Goal: Find specific page/section: Find specific page/section

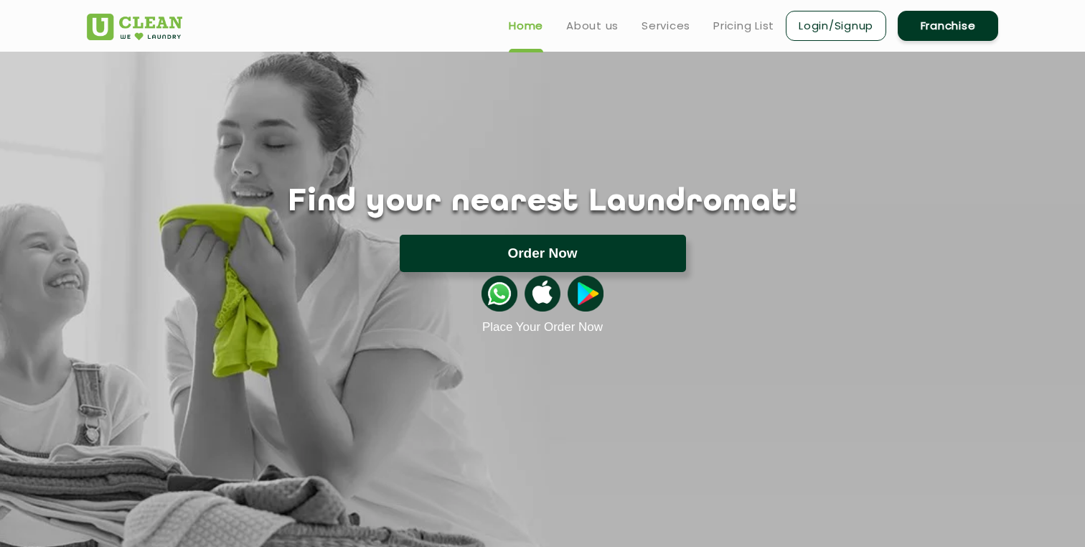
click at [546, 249] on button "Order Now" at bounding box center [543, 253] width 286 height 37
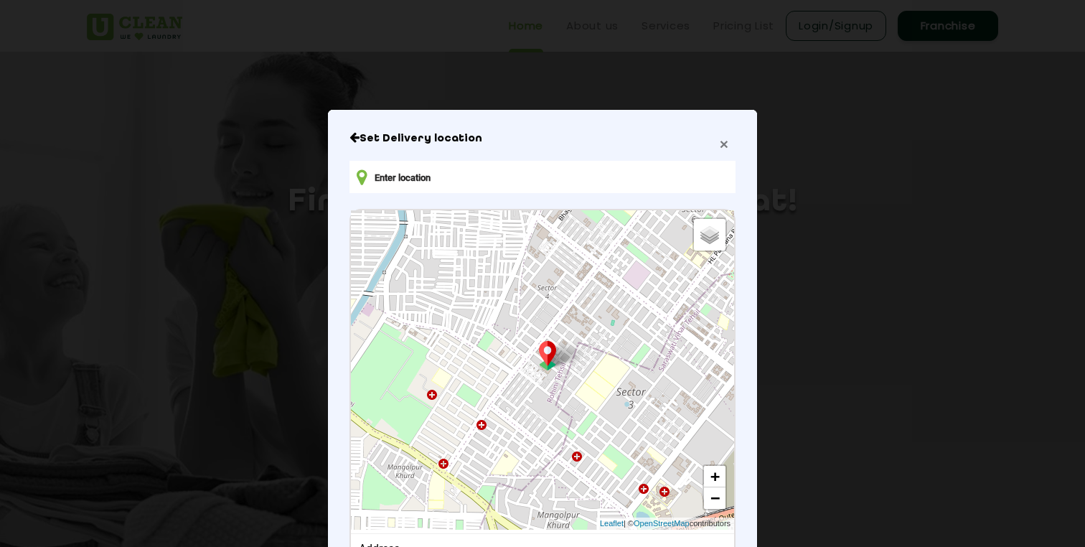
click at [726, 144] on span "×" at bounding box center [723, 144] width 9 height 16
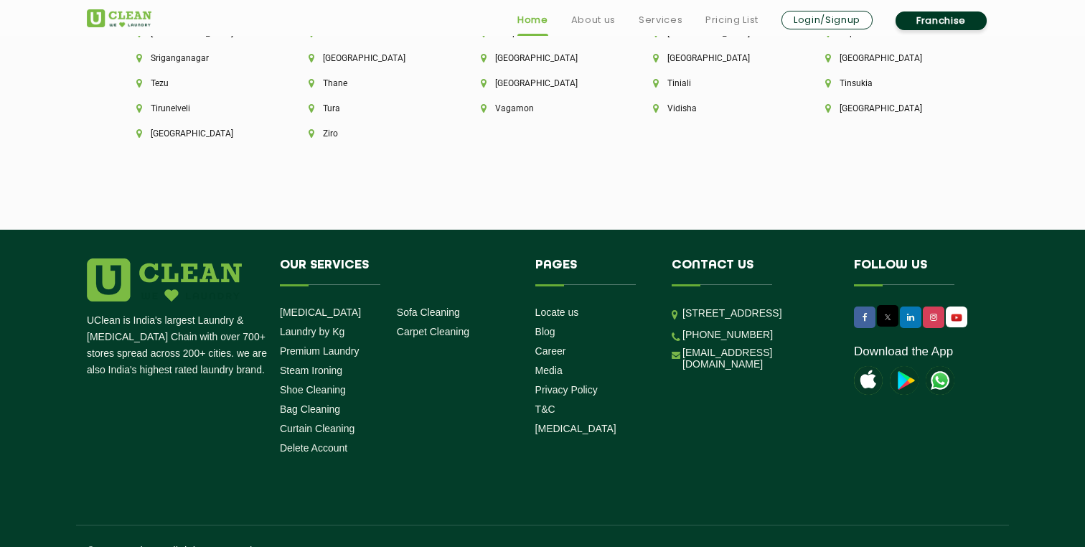
scroll to position [4046, 0]
click at [556, 306] on link "Locate us" at bounding box center [557, 311] width 44 height 11
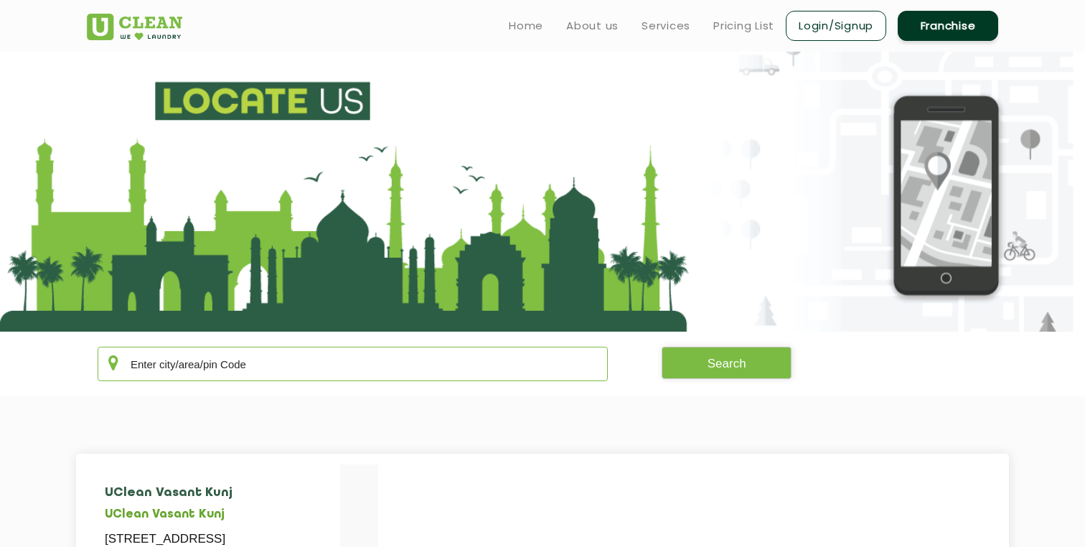
click at [307, 366] on input "text" at bounding box center [353, 363] width 510 height 34
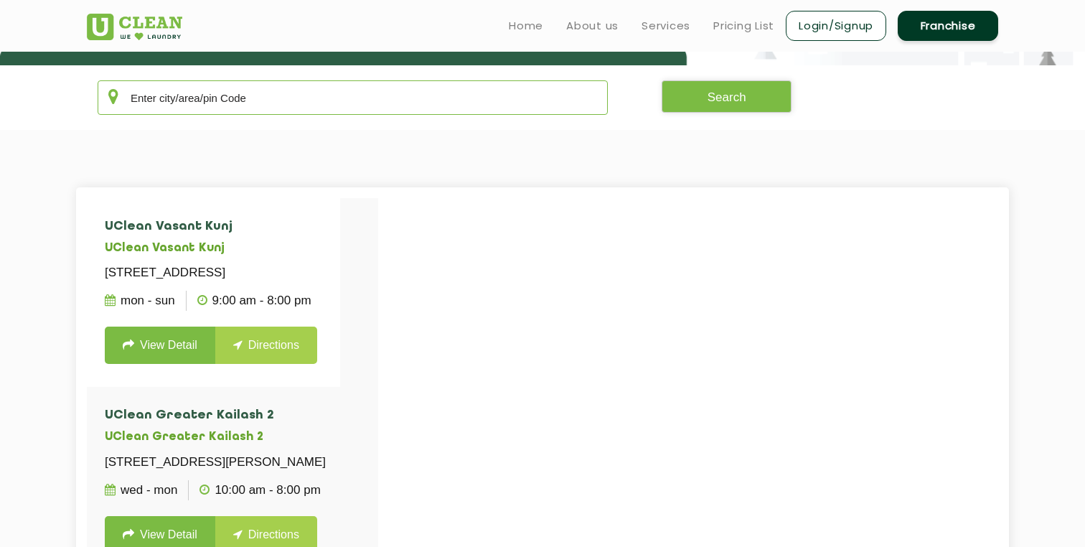
click at [197, 96] on input "text" at bounding box center [353, 97] width 510 height 34
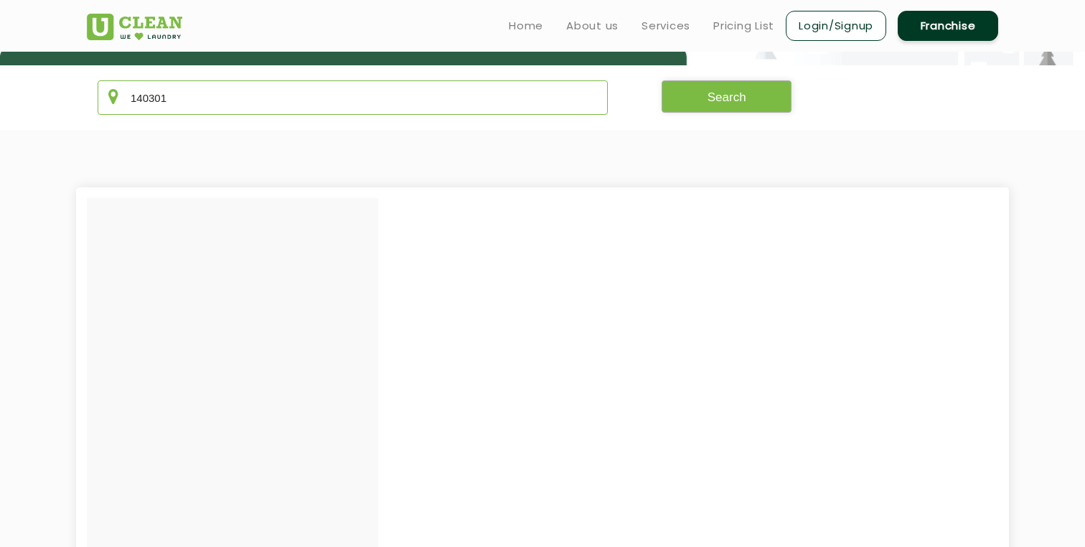
type input "140301"
click at [755, 92] on button "Search" at bounding box center [726, 96] width 131 height 32
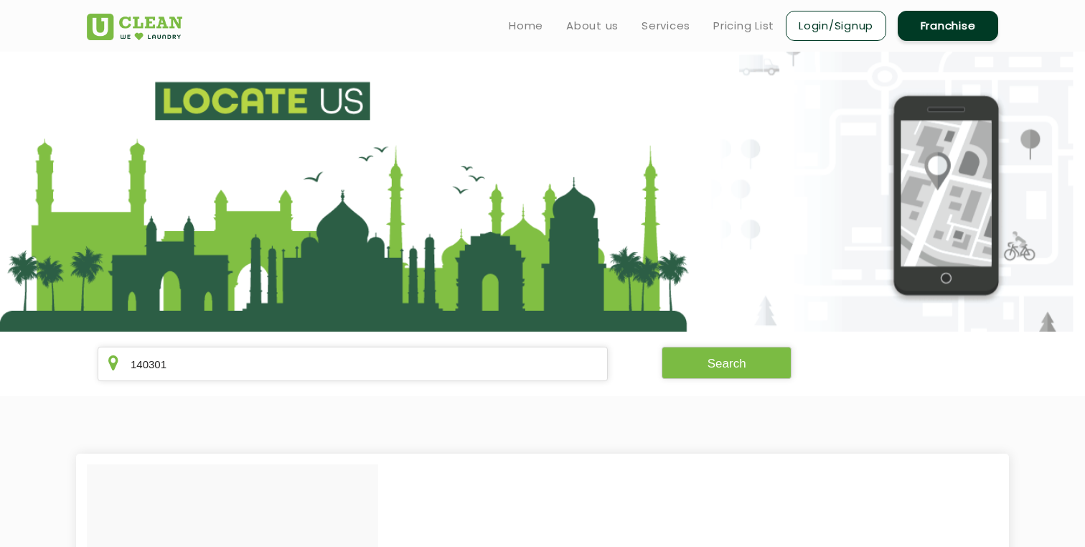
click at [136, 14] on img at bounding box center [134, 27] width 95 height 27
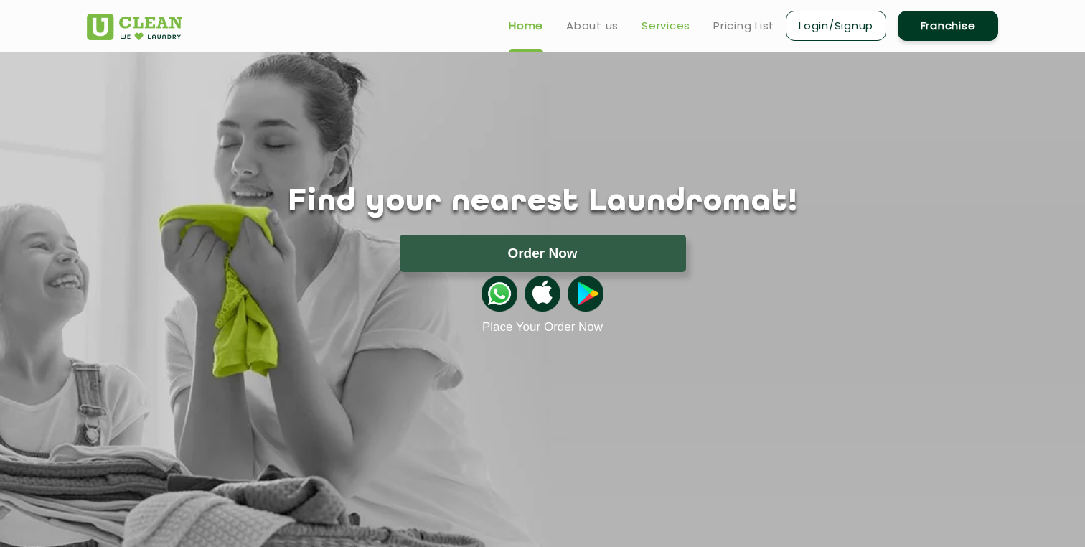
click at [644, 31] on link "Services" at bounding box center [665, 25] width 49 height 17
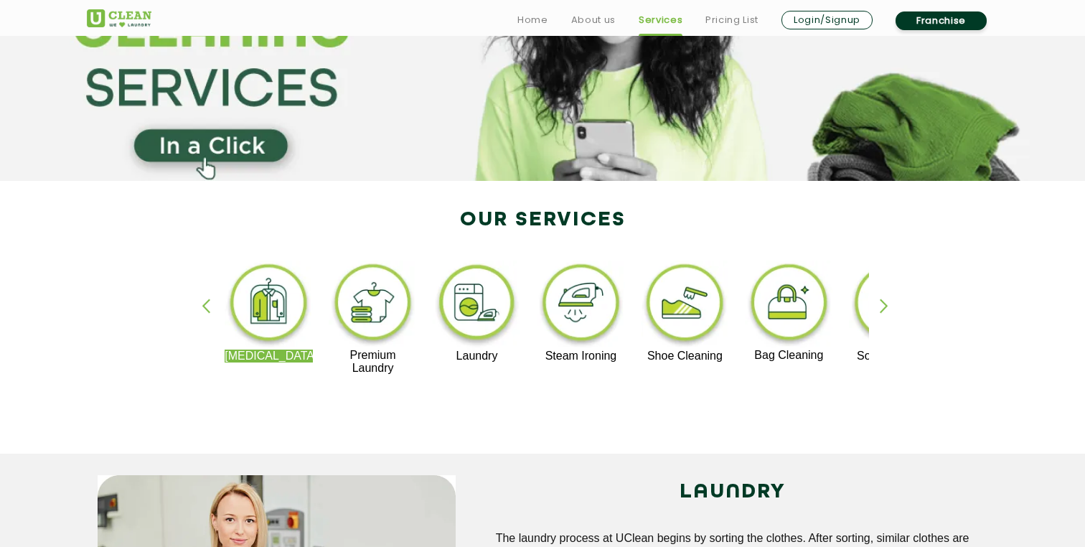
scroll to position [156, 0]
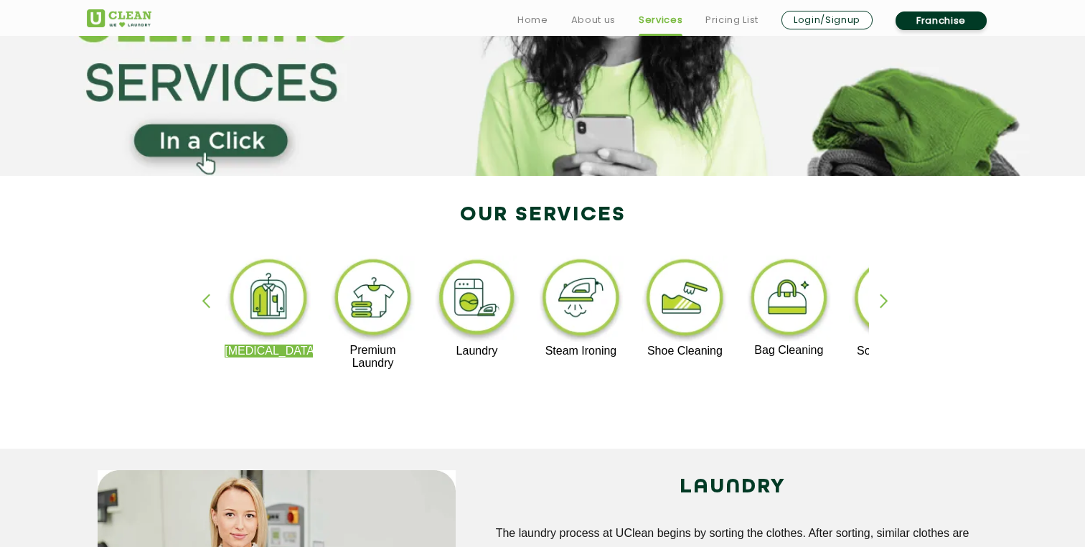
click at [884, 299] on div "button" at bounding box center [890, 312] width 22 height 39
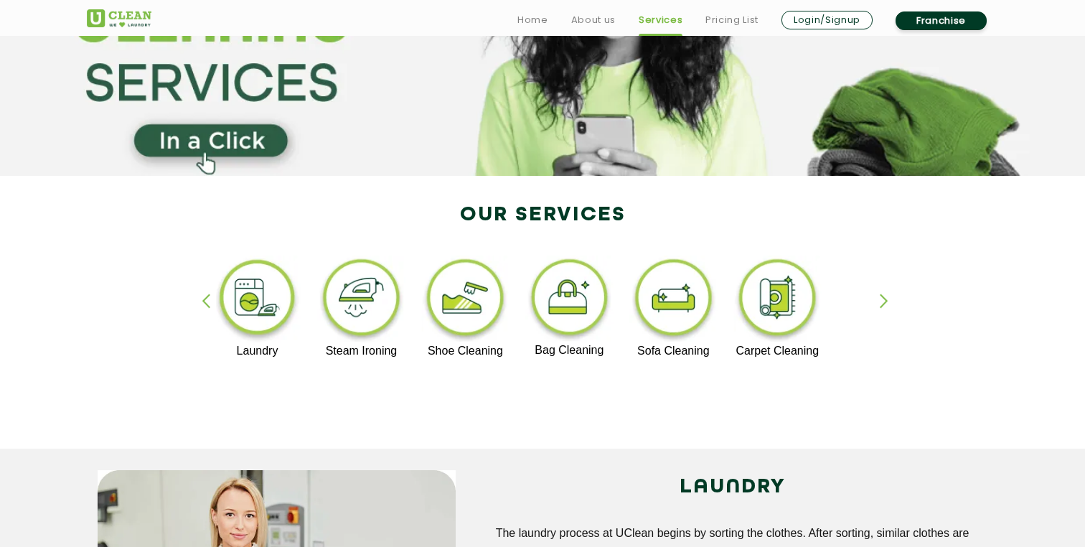
click at [884, 299] on div "button" at bounding box center [890, 312] width 22 height 39
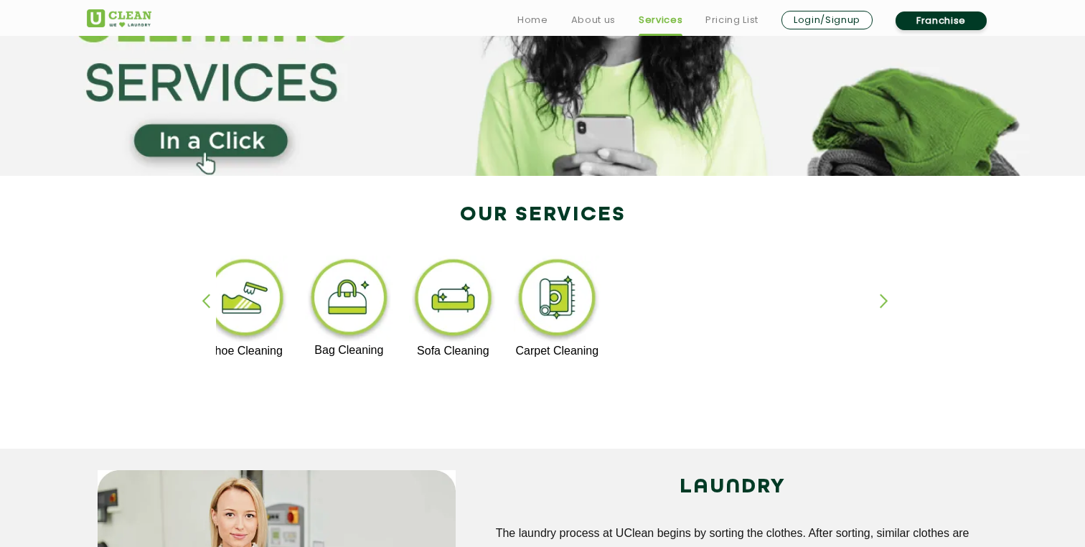
click at [886, 302] on div "button" at bounding box center [890, 312] width 22 height 39
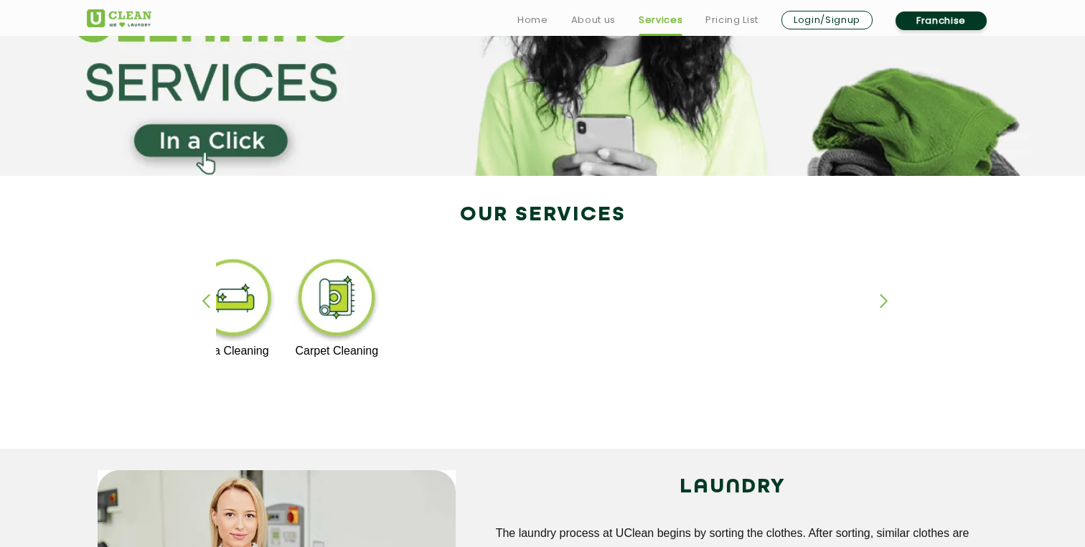
click at [886, 302] on div "button" at bounding box center [890, 312] width 22 height 39
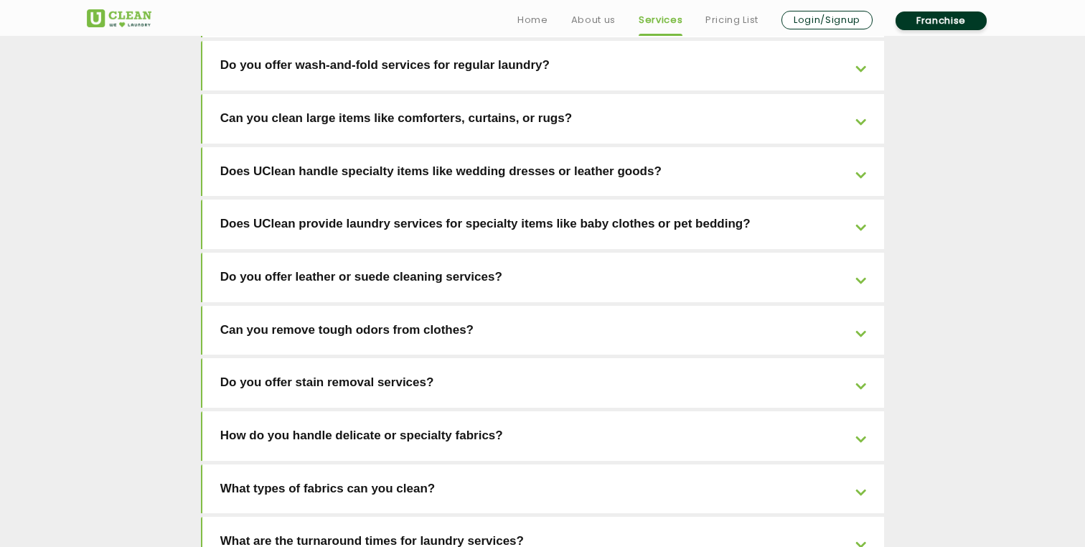
scroll to position [3248, 0]
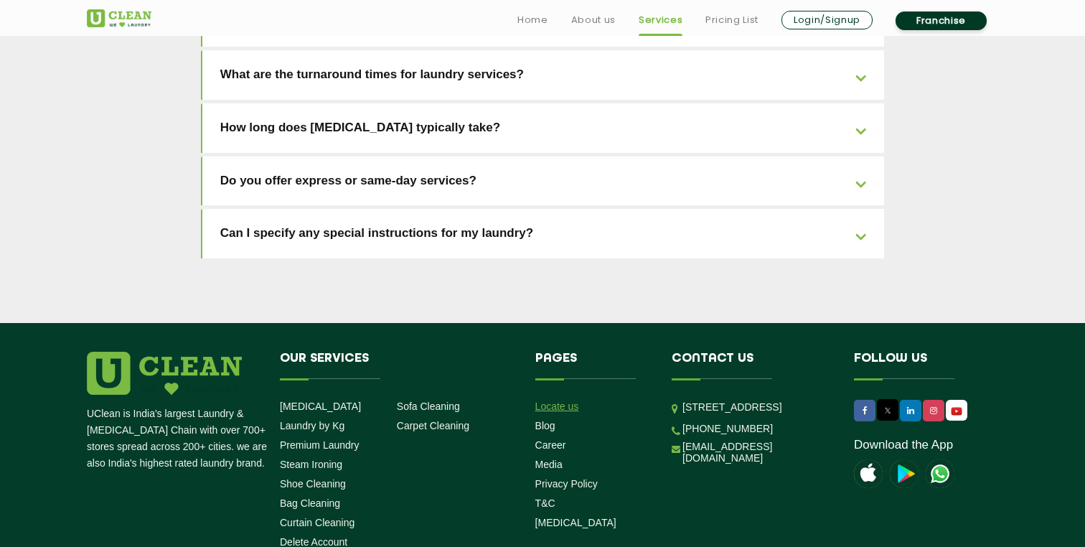
click at [552, 400] on link "Locate us" at bounding box center [557, 405] width 44 height 11
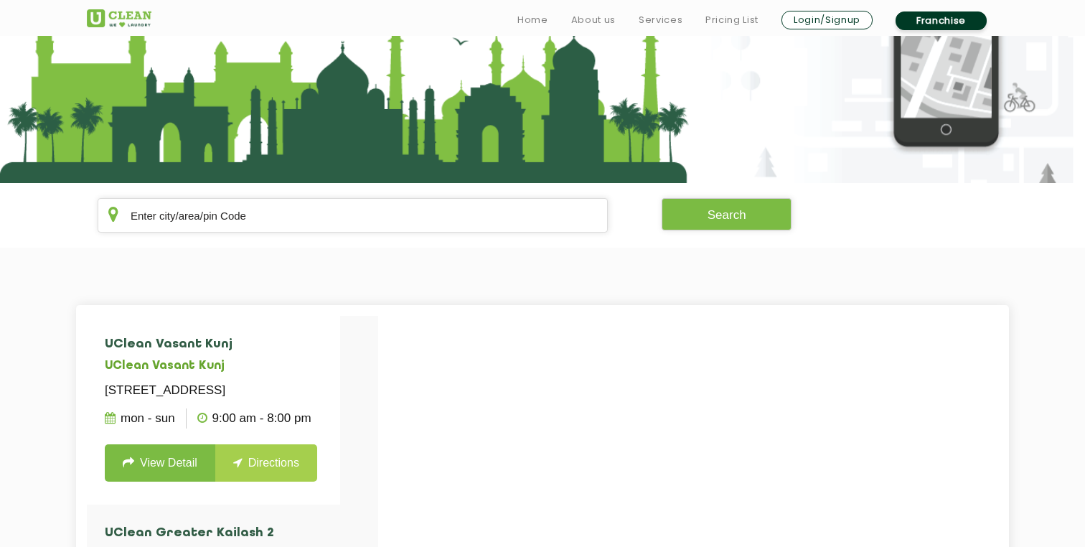
scroll to position [173, 0]
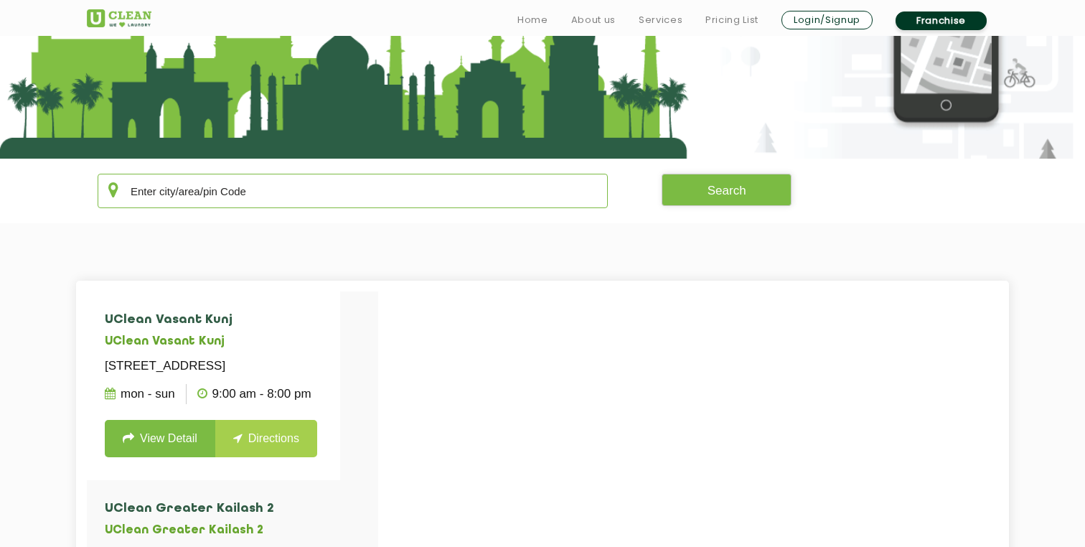
click at [341, 187] on input "text" at bounding box center [353, 191] width 510 height 34
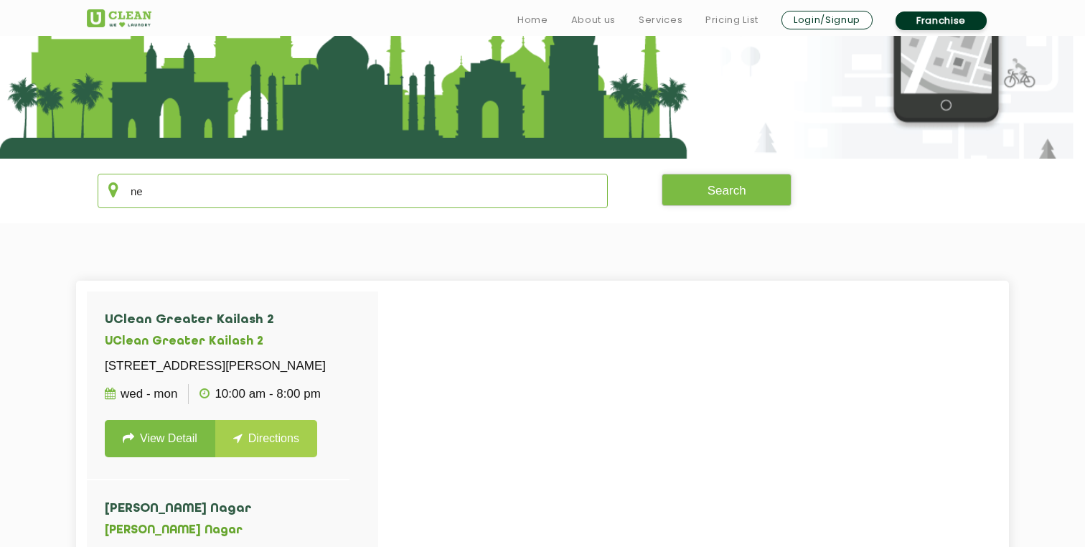
type input "n"
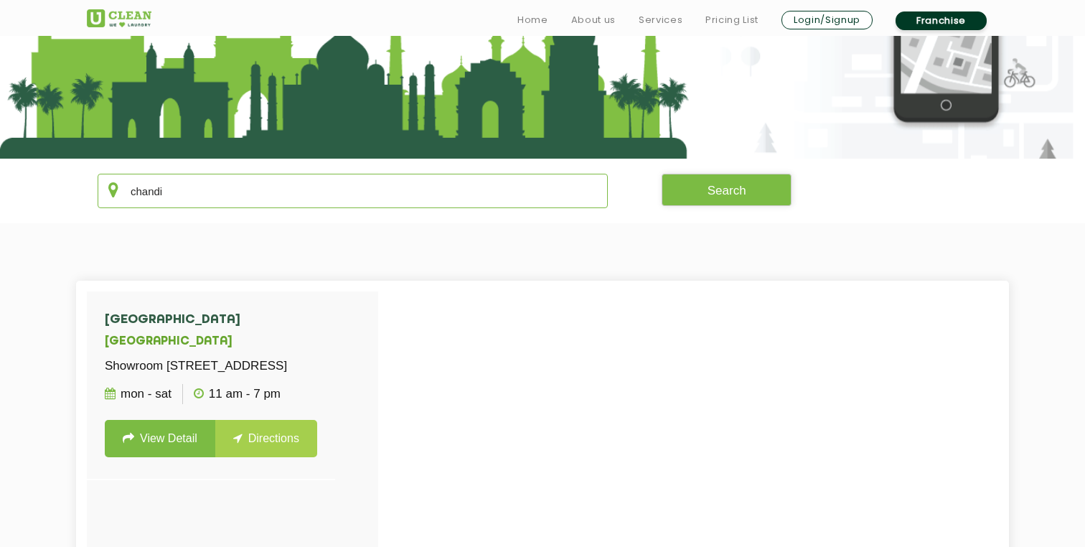
type input "chandig"
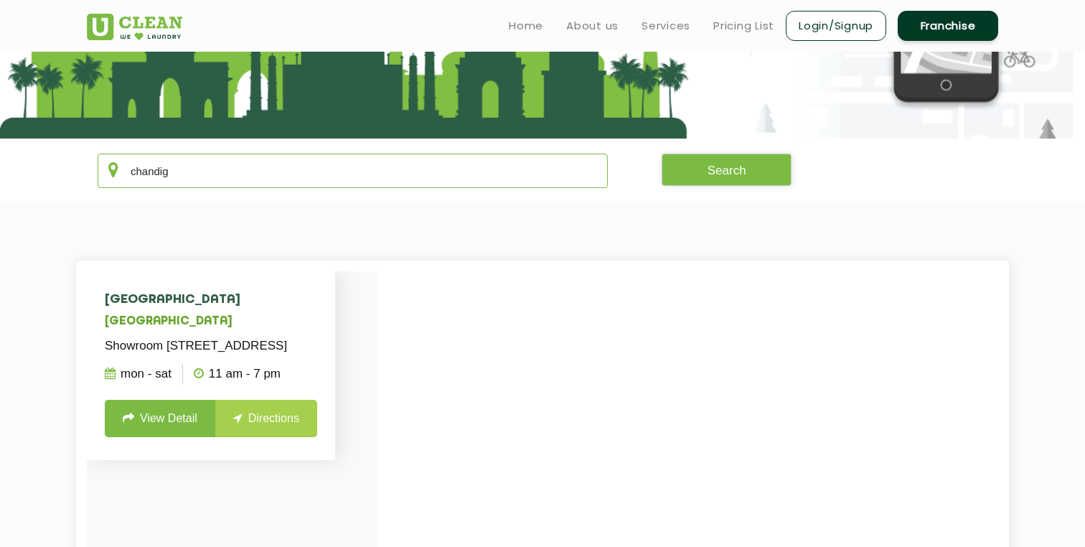
scroll to position [183, 0]
